Goal: Information Seeking & Learning: Learn about a topic

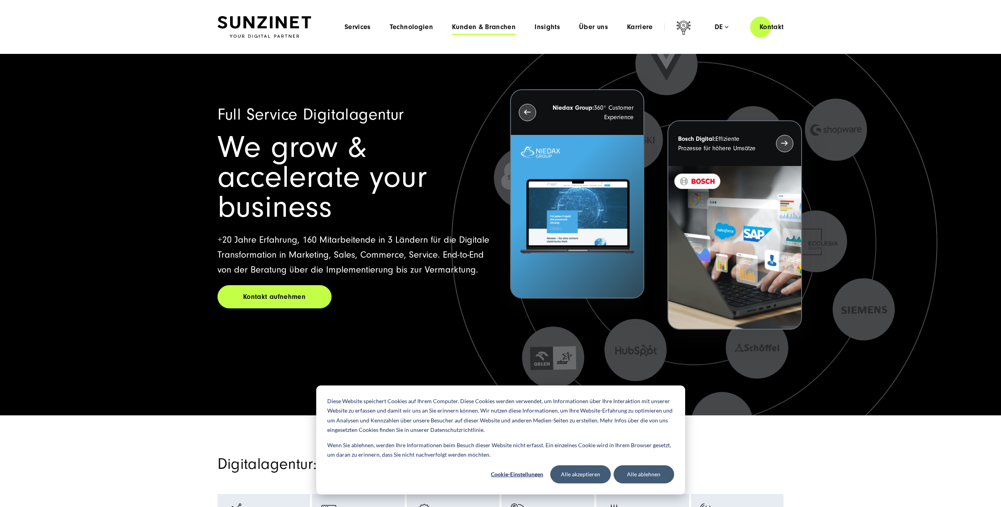
click at [494, 26] on span "Kunden & Branchen" at bounding box center [484, 27] width 64 height 8
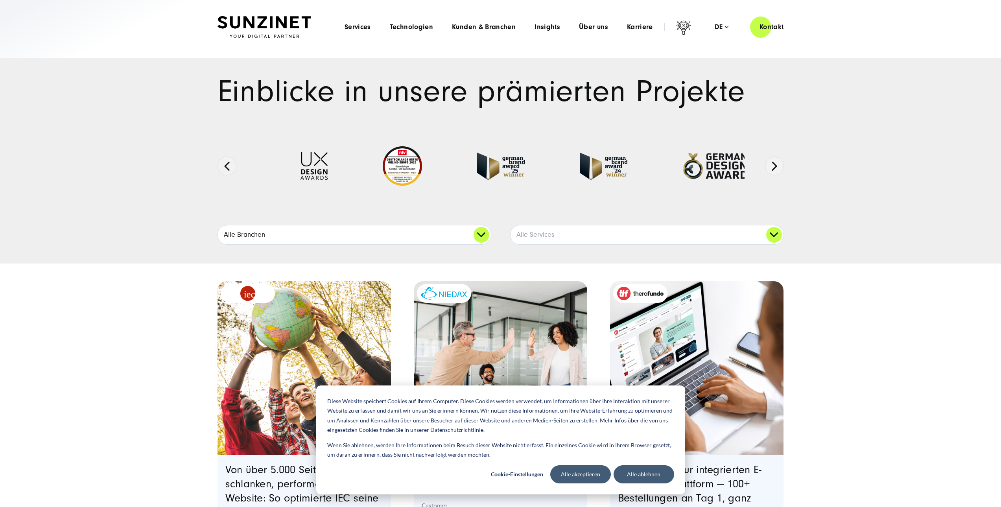
click at [483, 239] on link "Alle Branchen" at bounding box center [354, 234] width 273 height 19
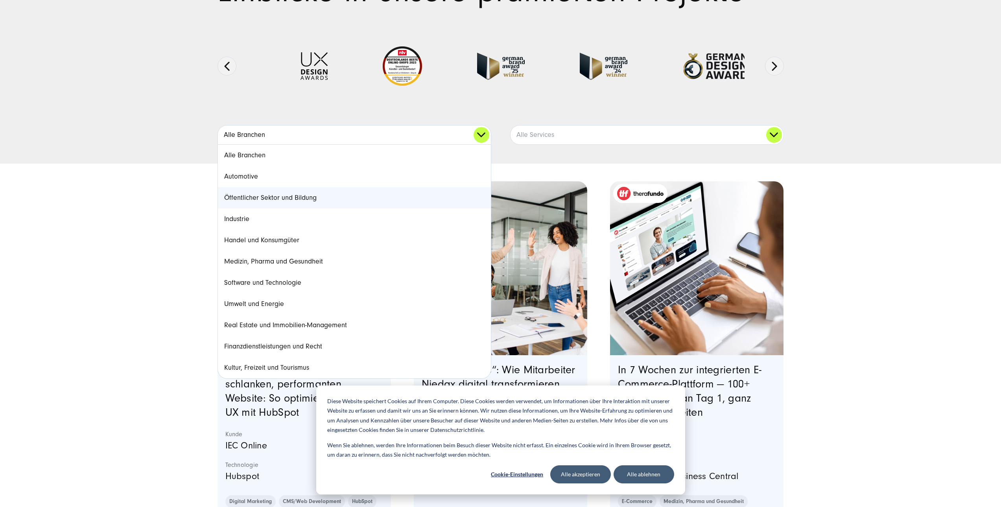
scroll to position [118, 0]
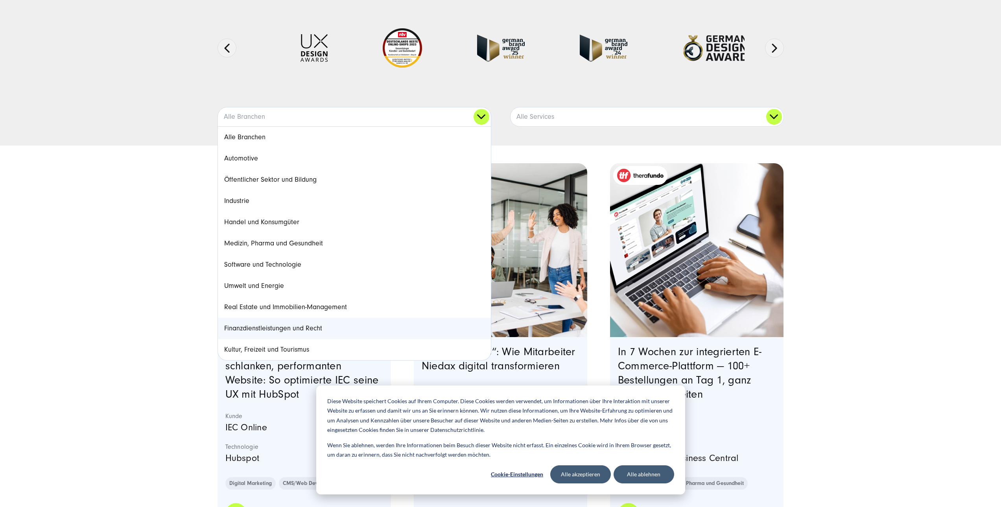
click at [288, 323] on link "Finanzdienstleistungen und Recht" at bounding box center [354, 328] width 273 height 21
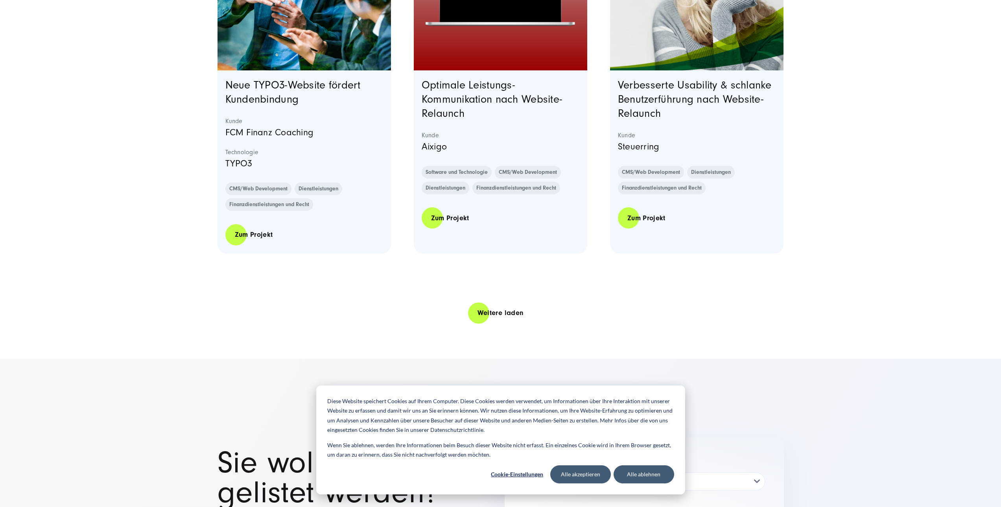
scroll to position [1573, 0]
click at [478, 324] on link "Weitere laden" at bounding box center [500, 312] width 65 height 22
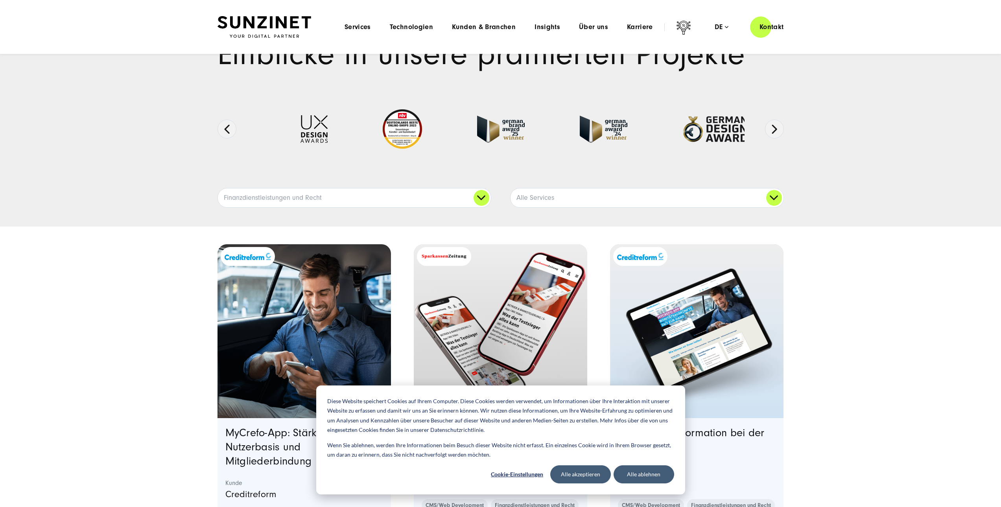
scroll to position [0, 0]
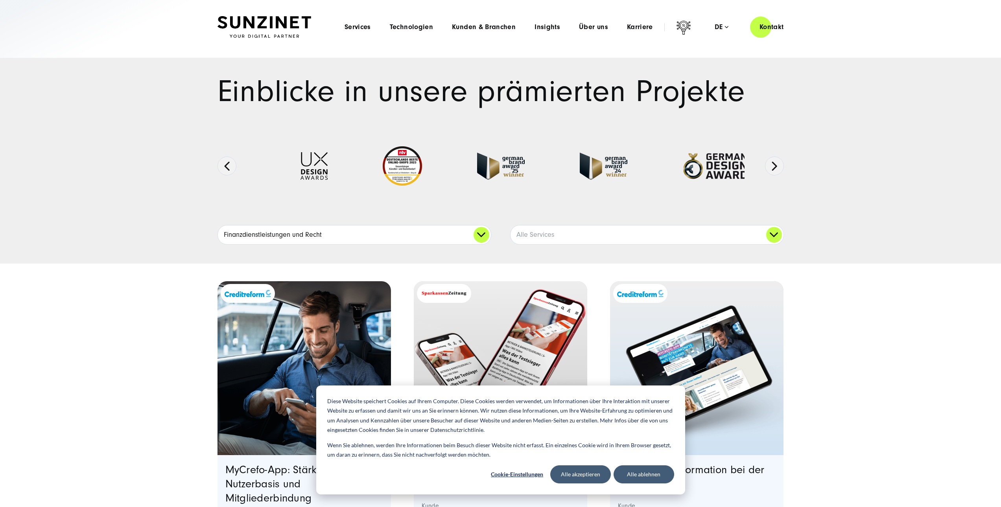
click at [479, 240] on link "Finanzdienstleistungen und Recht" at bounding box center [354, 234] width 273 height 19
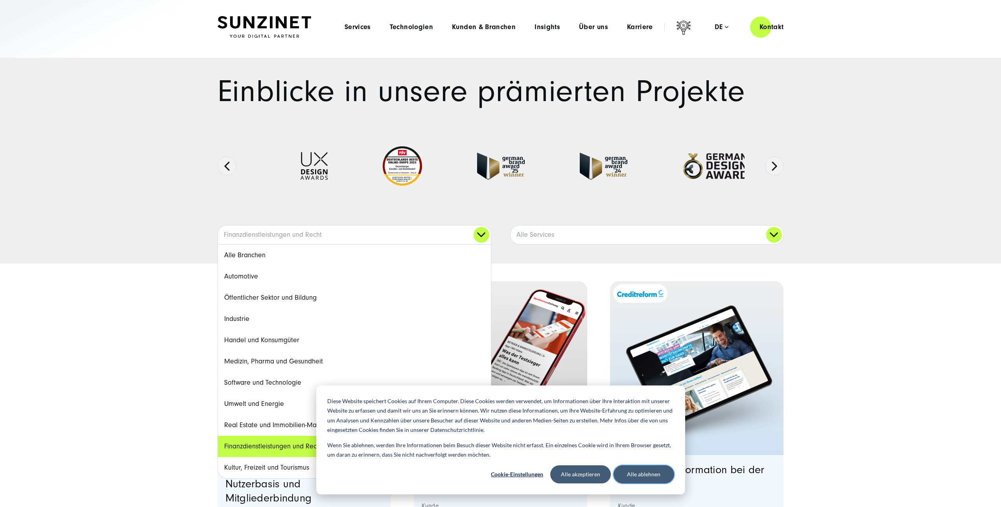
click at [647, 478] on button "Alle ablehnen" at bounding box center [644, 474] width 61 height 18
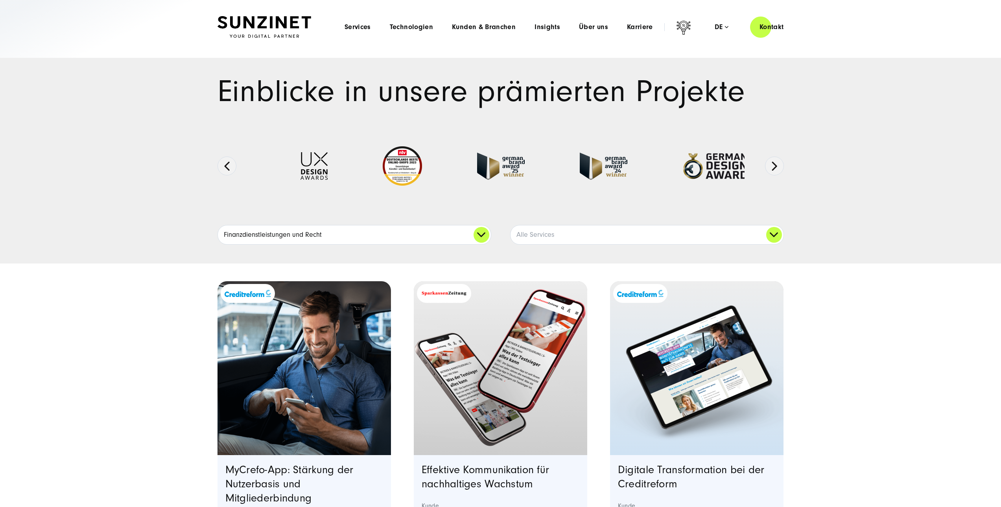
click at [480, 238] on link "Finanzdienstleistungen und Recht" at bounding box center [354, 234] width 273 height 19
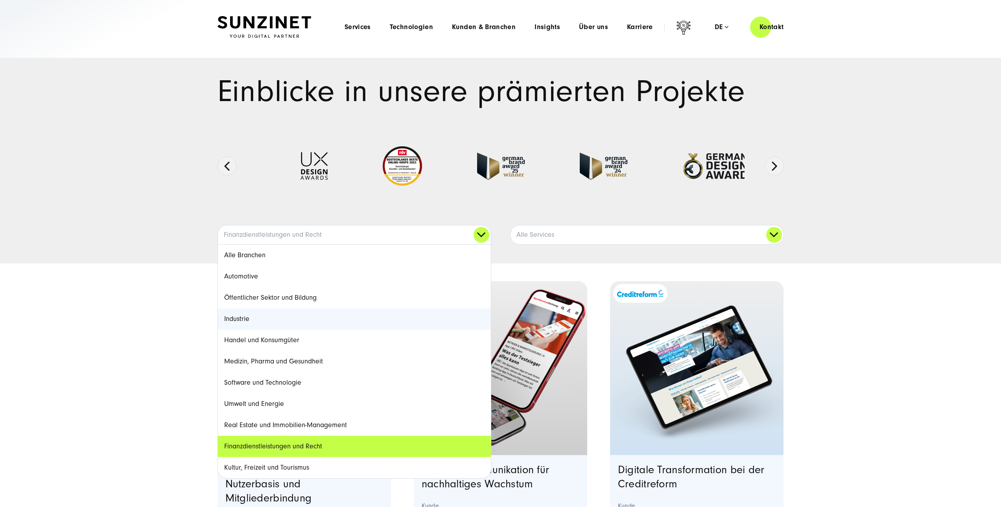
click at [321, 313] on link "Industrie" at bounding box center [354, 318] width 273 height 21
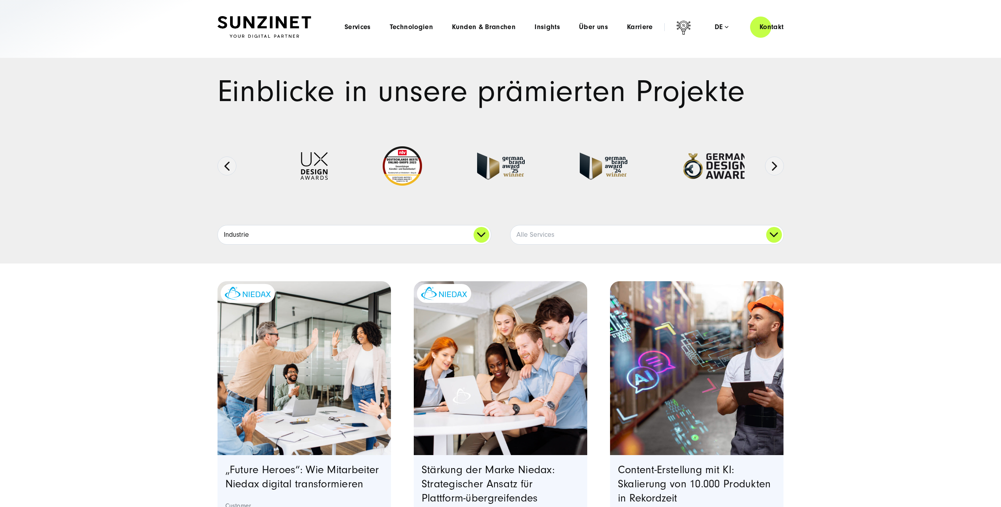
click at [480, 232] on link "Industrie" at bounding box center [354, 234] width 273 height 19
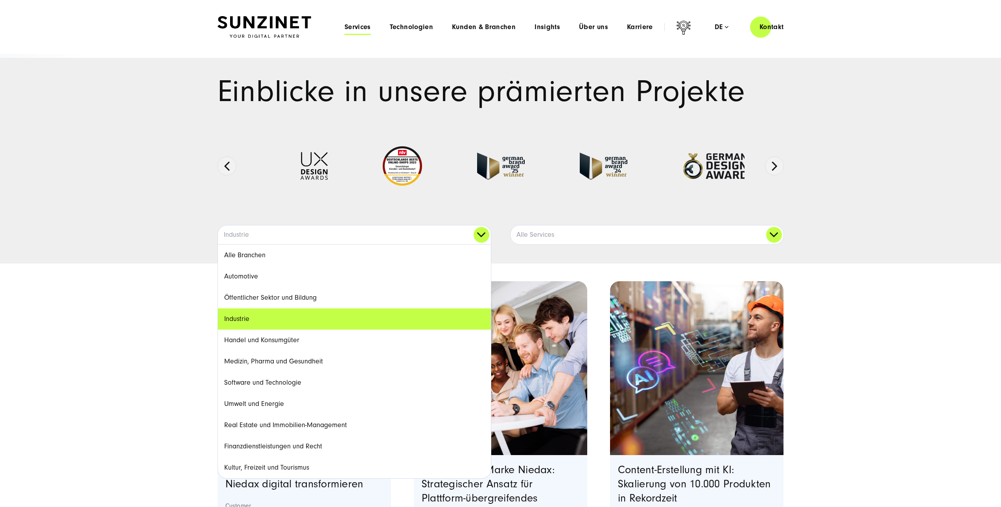
click at [366, 28] on span "Services" at bounding box center [358, 27] width 26 height 8
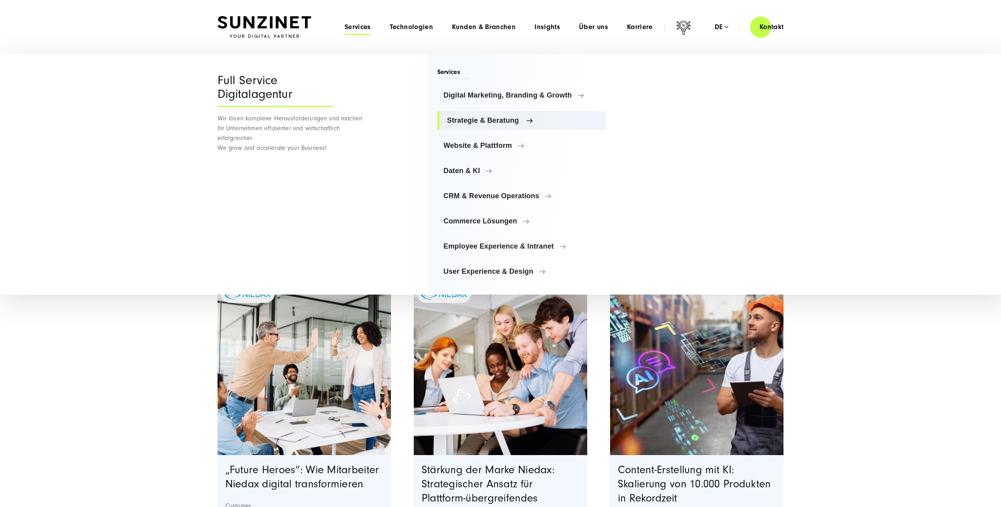
click at [473, 122] on span "Strategie & Beratung" at bounding box center [523, 120] width 153 height 8
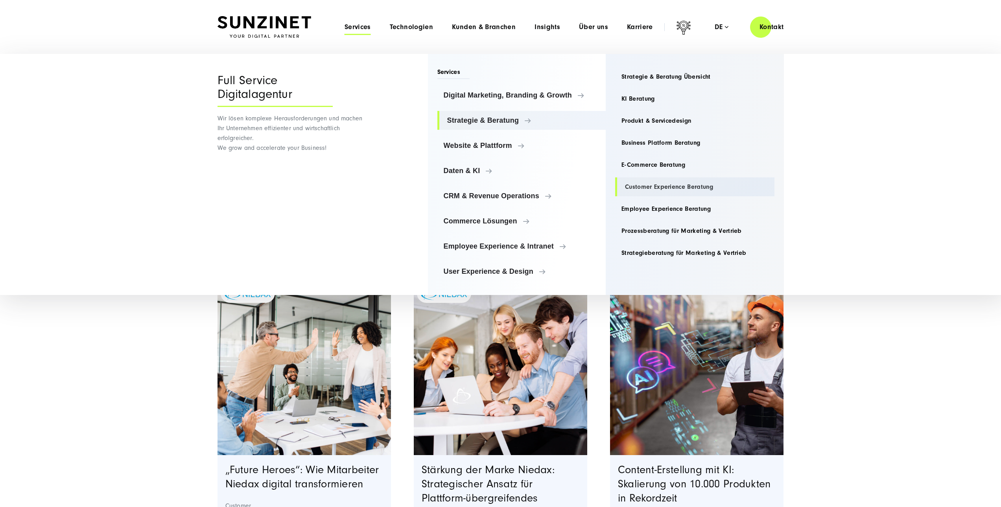
click at [647, 184] on link "Customer Experience Beratung" at bounding box center [694, 186] width 159 height 19
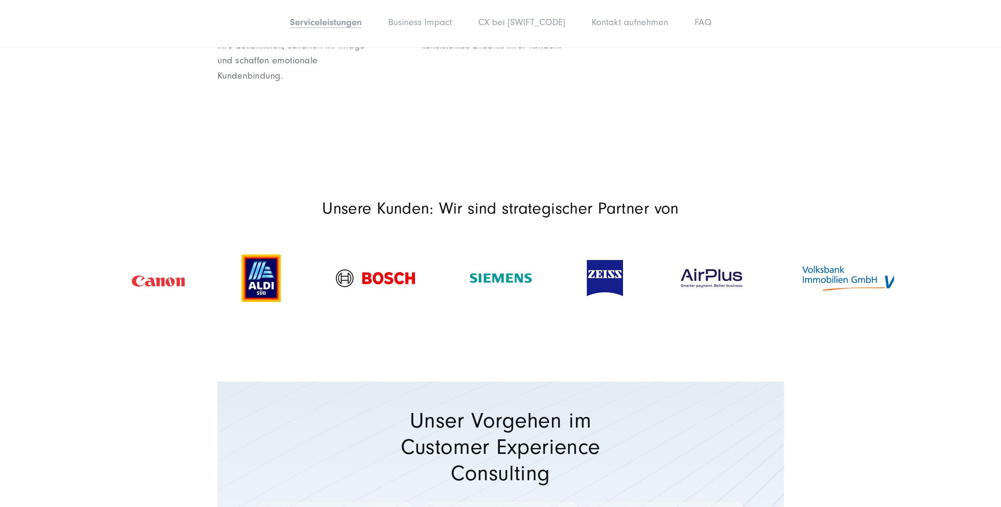
scroll to position [1337, 0]
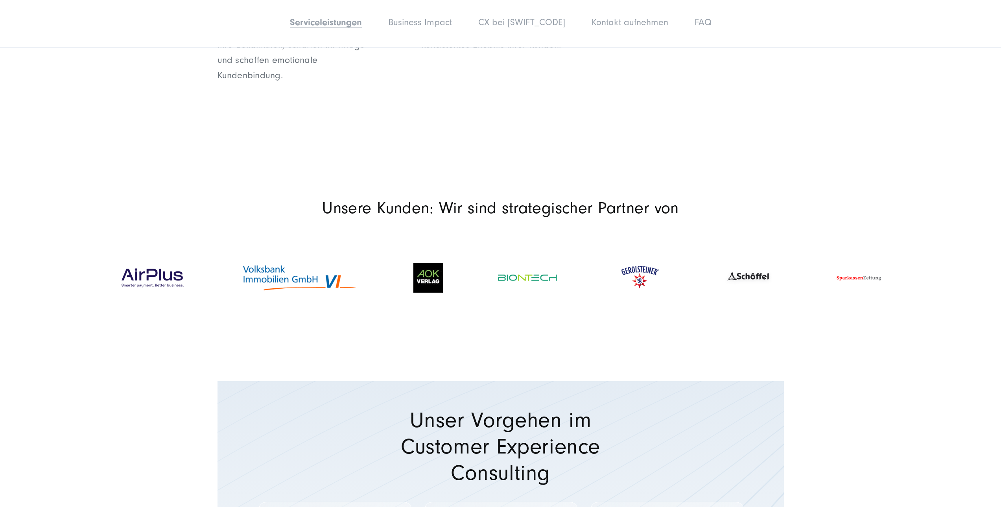
drag, startPoint x: 839, startPoint y: 285, endPoint x: 280, endPoint y: 275, distance: 559.4
click at [280, 275] on img at bounding box center [300, 278] width 118 height 30
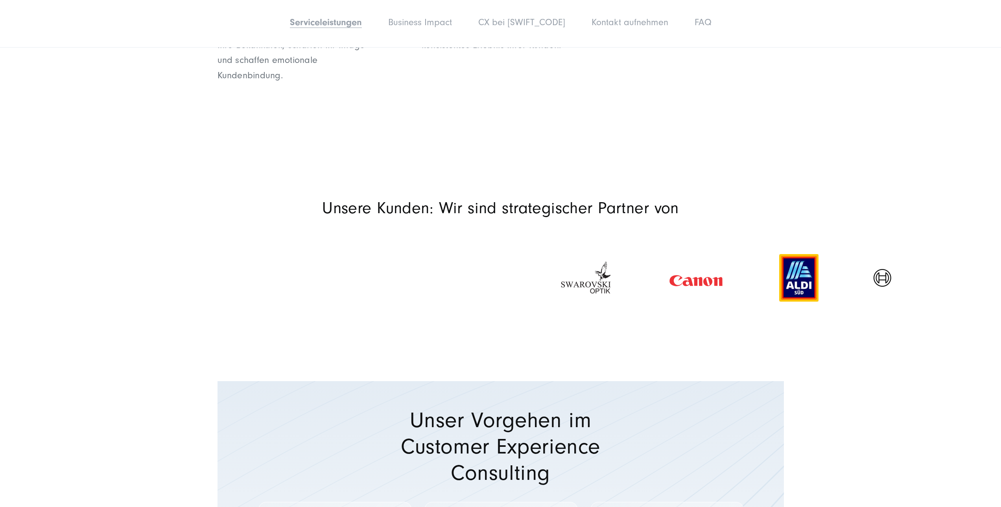
drag, startPoint x: 155, startPoint y: 287, endPoint x: 797, endPoint y: 291, distance: 641.9
click at [797, 291] on img at bounding box center [798, 278] width 39 height 48
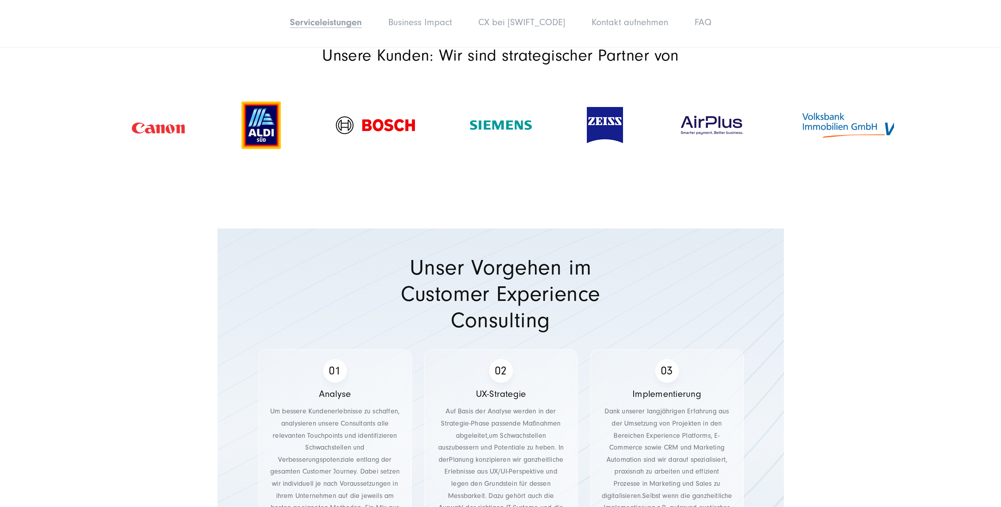
scroll to position [1377, 0]
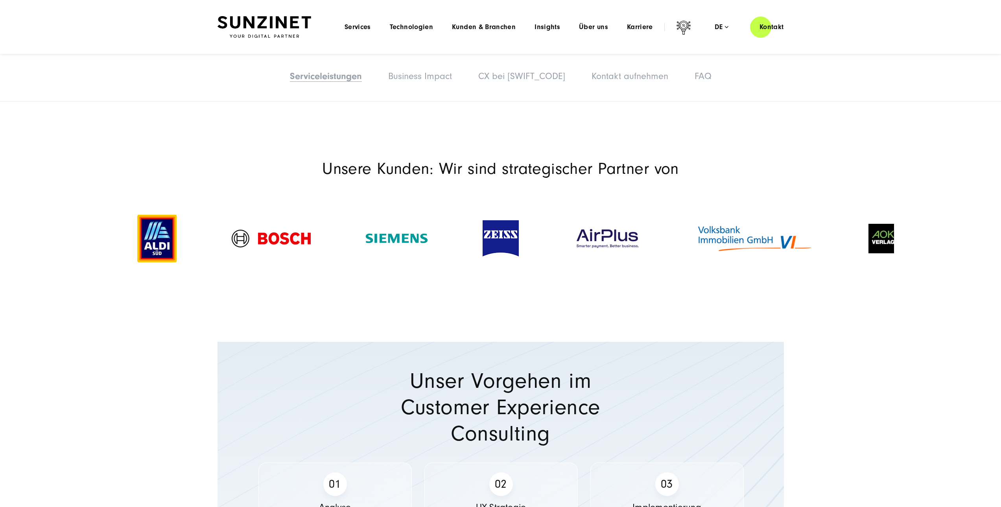
drag, startPoint x: 876, startPoint y: 241, endPoint x: 44, endPoint y: 228, distance: 832.0
click at [0, 219] on section "Unsere Kunden: Wir sind strategischer Partner von" at bounding box center [500, 225] width 1001 height 170
click at [868, 244] on div at bounding box center [883, 238] width 85 height 45
click at [874, 245] on img at bounding box center [884, 239] width 30 height 30
click at [874, 245] on img at bounding box center [883, 239] width 30 height 30
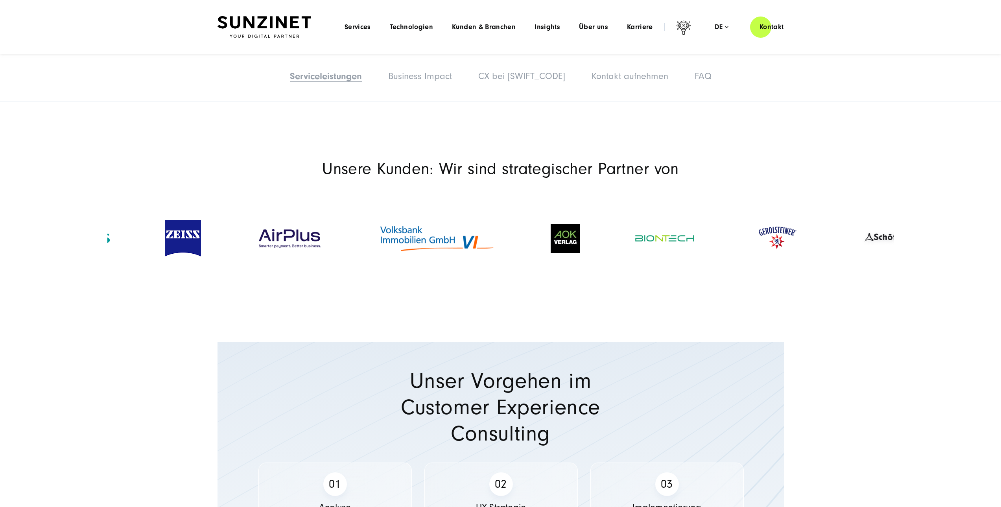
drag, startPoint x: 874, startPoint y: 245, endPoint x: 267, endPoint y: 260, distance: 606.7
click at [523, 260] on div at bounding box center [565, 238] width 85 height 45
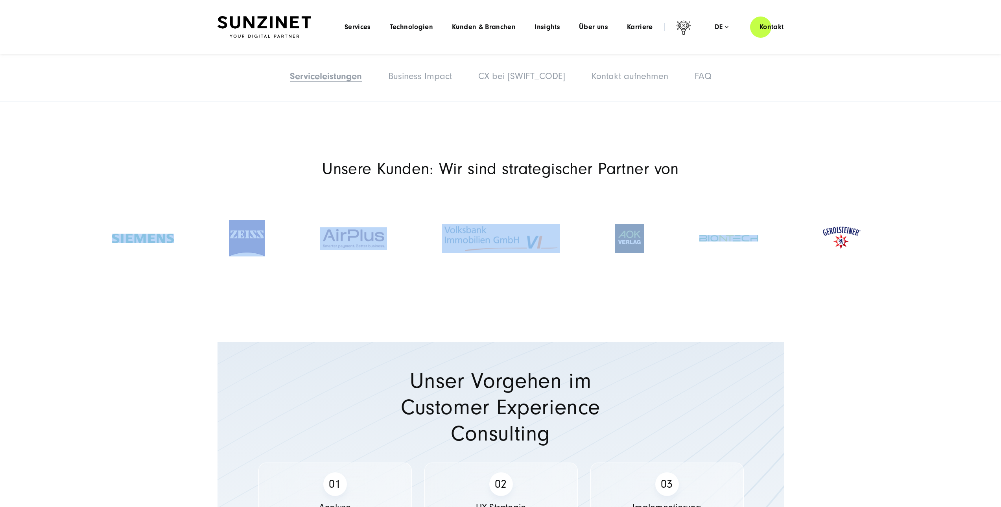
drag, startPoint x: 828, startPoint y: 250, endPoint x: 78, endPoint y: 246, distance: 749.7
click at [78, 246] on section "Unsere Kunden: Wir sind strategischer Partner von" at bounding box center [500, 225] width 1001 height 170
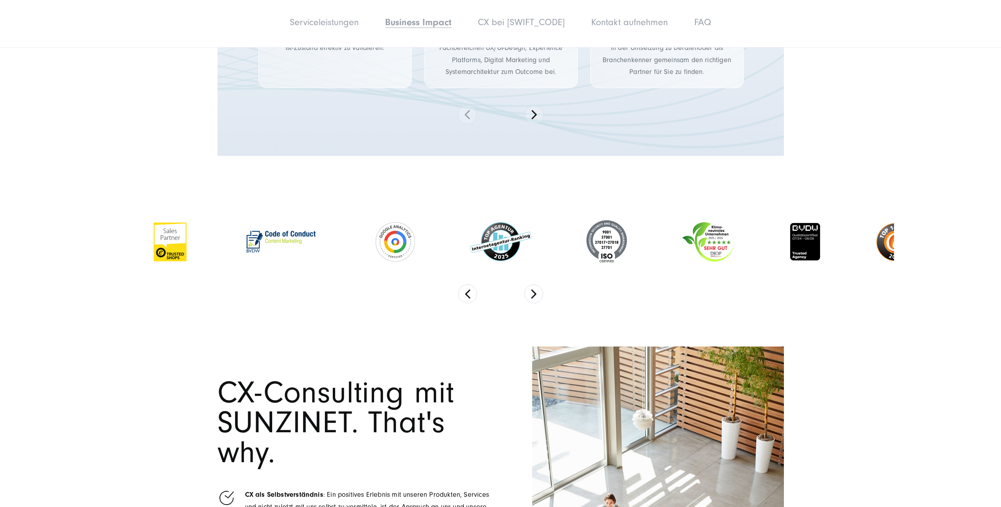
scroll to position [2045, 0]
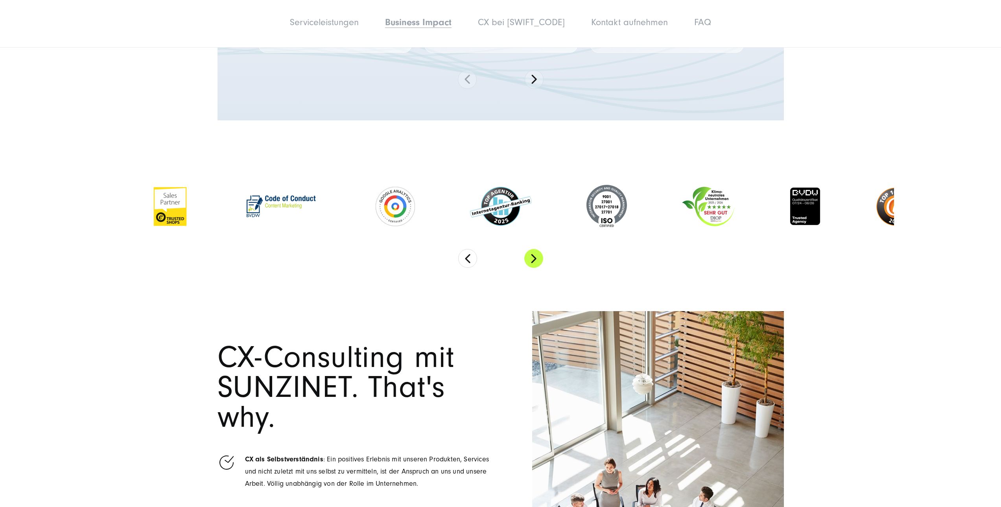
click at [530, 265] on button "Next" at bounding box center [533, 258] width 19 height 19
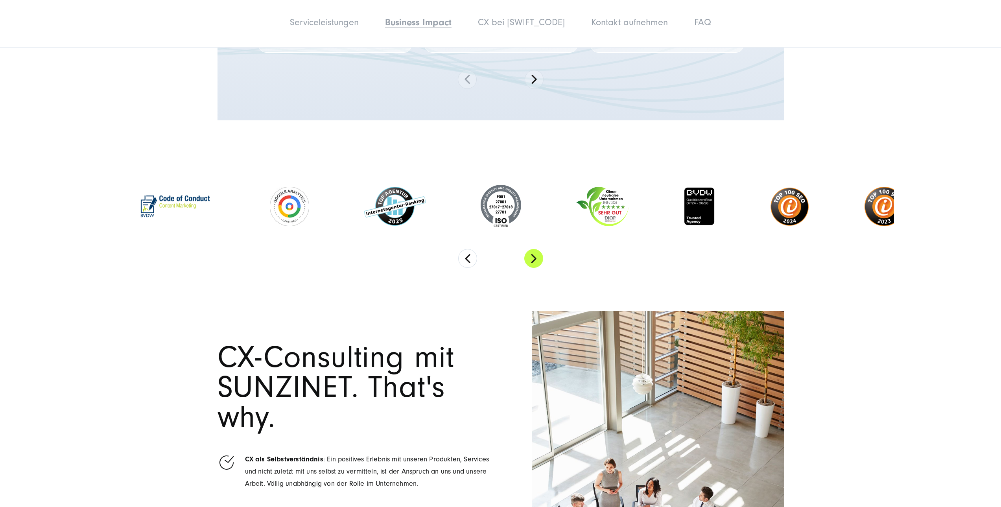
click at [530, 265] on button "Next" at bounding box center [533, 258] width 19 height 19
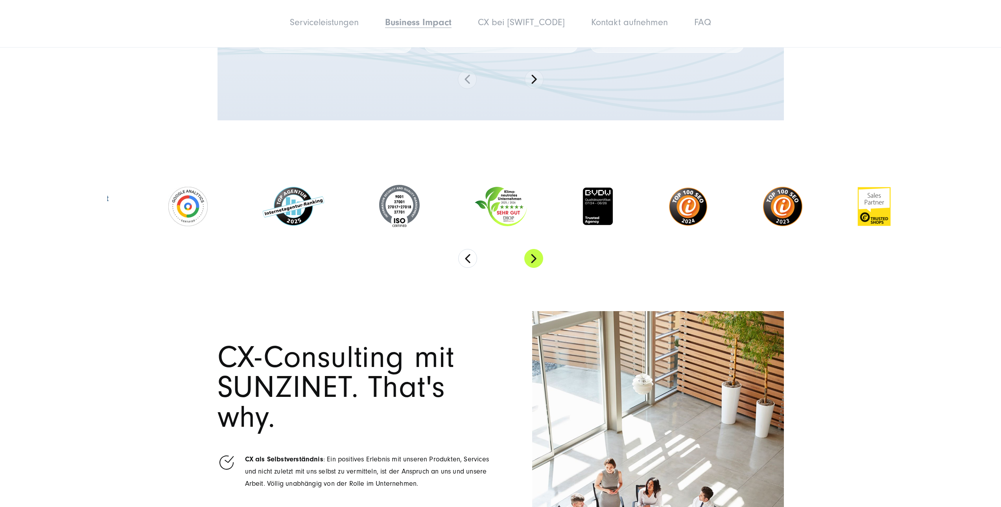
click at [533, 264] on button "Next" at bounding box center [533, 258] width 19 height 19
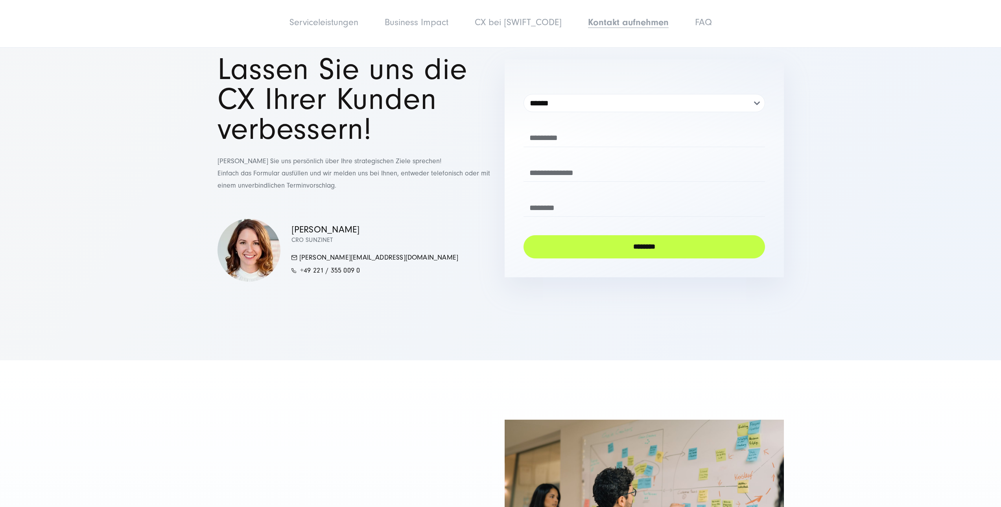
scroll to position [3894, 0]
